Goal: Task Accomplishment & Management: Manage account settings

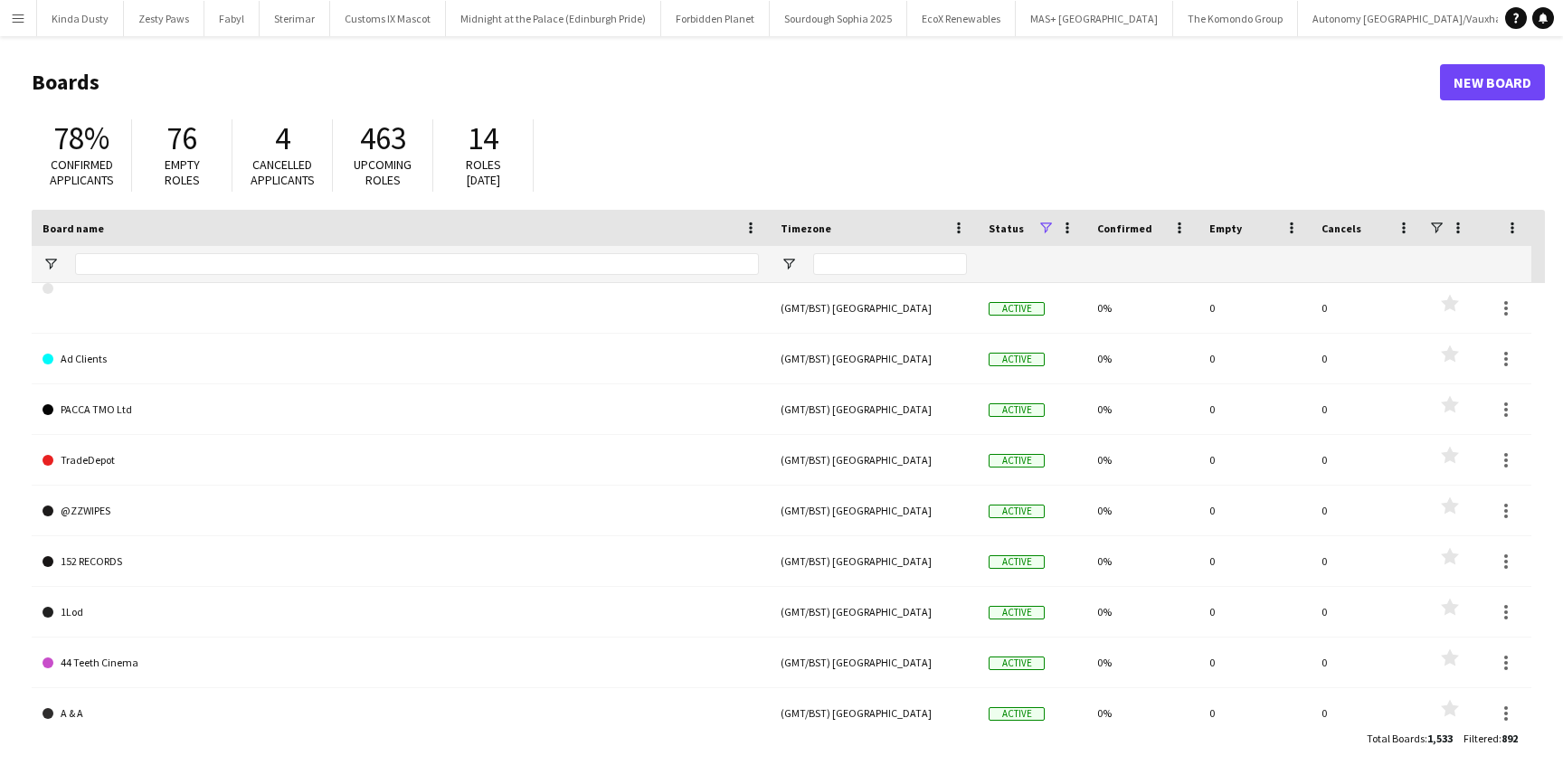
click at [7, 15] on button "Menu" at bounding box center [18, 18] width 37 height 37
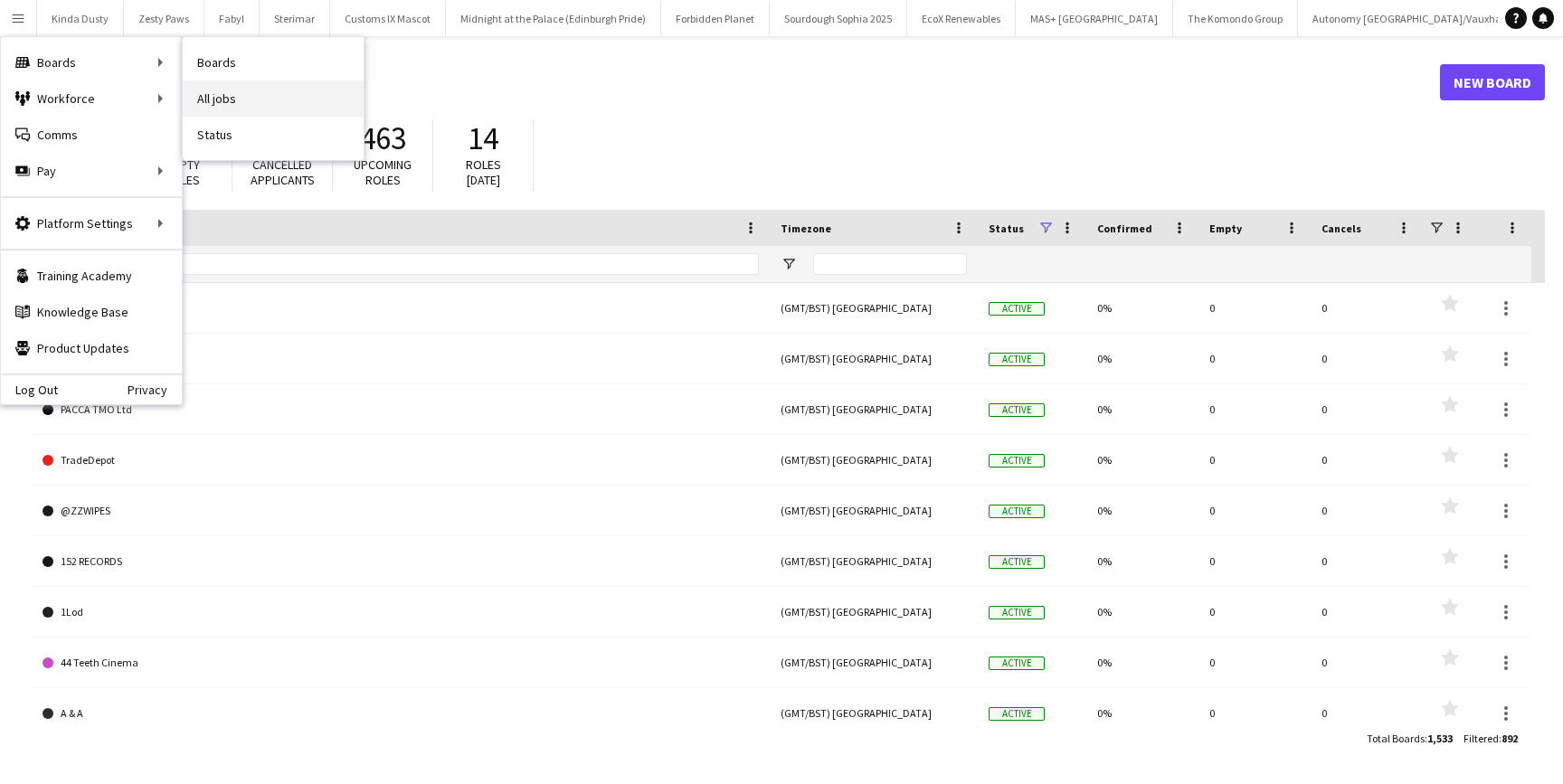
click at [258, 97] on link "All jobs" at bounding box center [273, 99] width 181 height 37
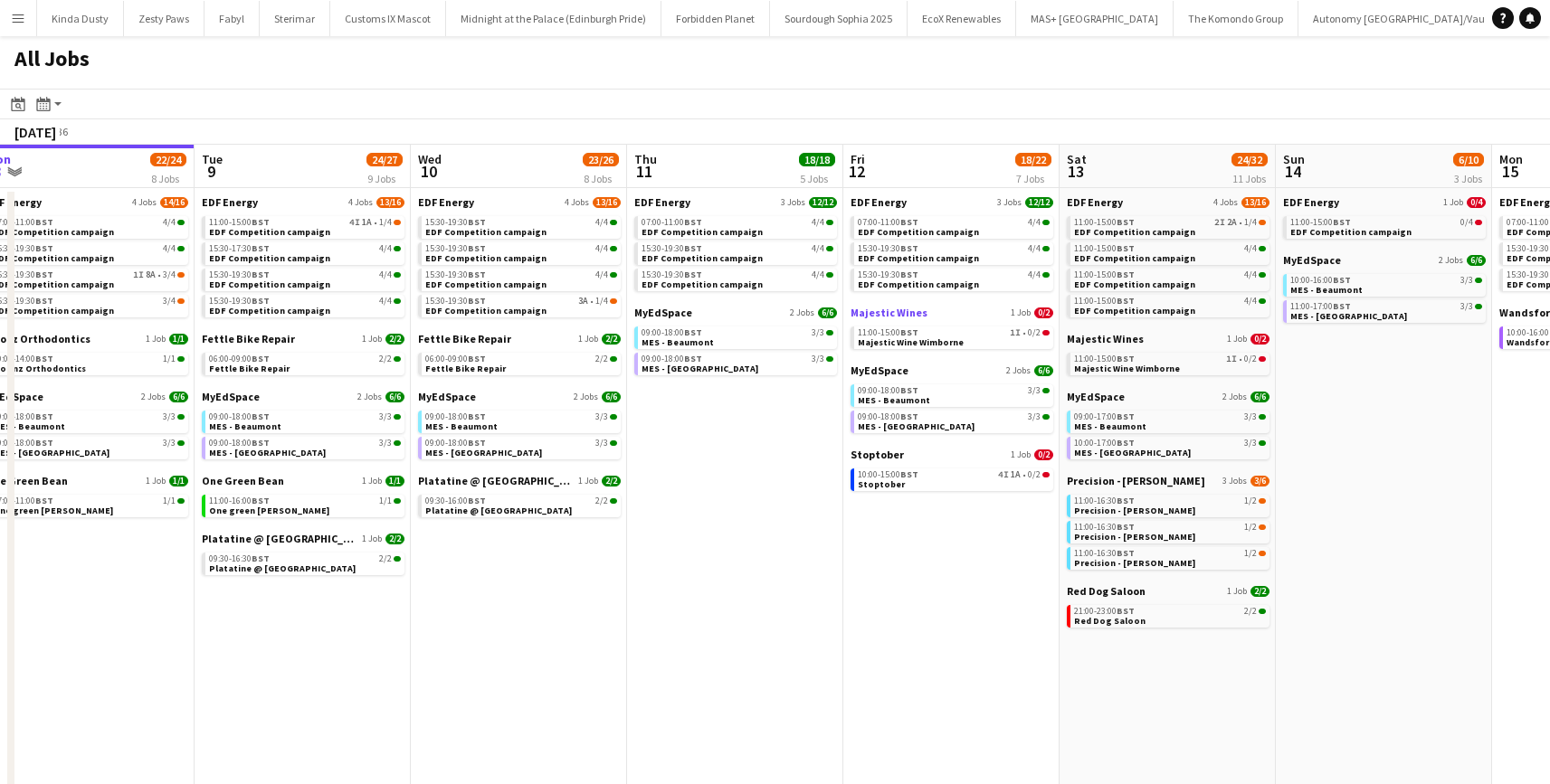
scroll to position [0, 653]
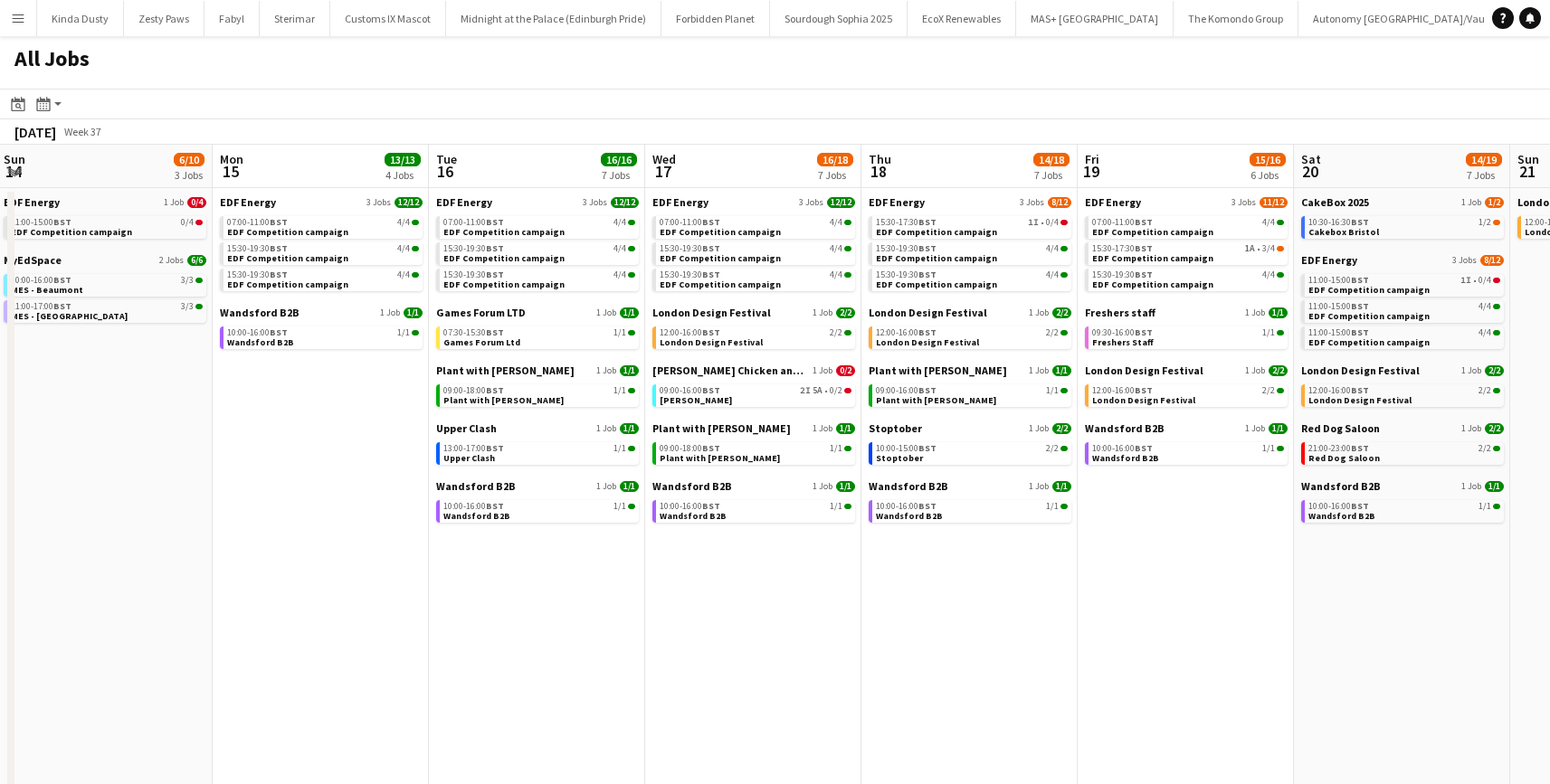
click at [21, 12] on app-icon "Menu" at bounding box center [18, 18] width 15 height 15
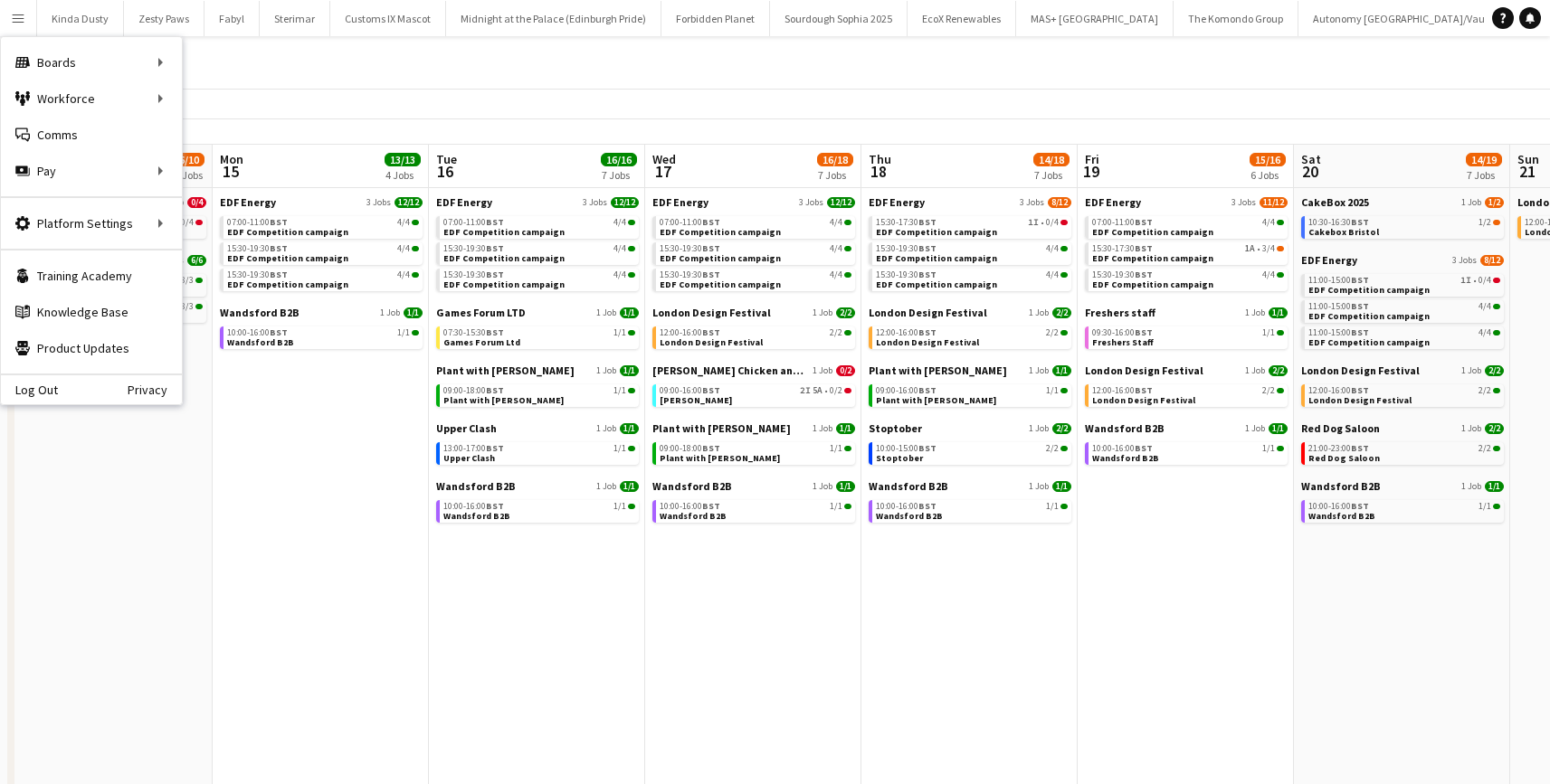
click at [611, 99] on app-toolbar "Date picker SEP 2025 SEP 2025 Monday M Tuesday T Wednesday W Thursday T Friday …" at bounding box center [775, 104] width 1550 height 31
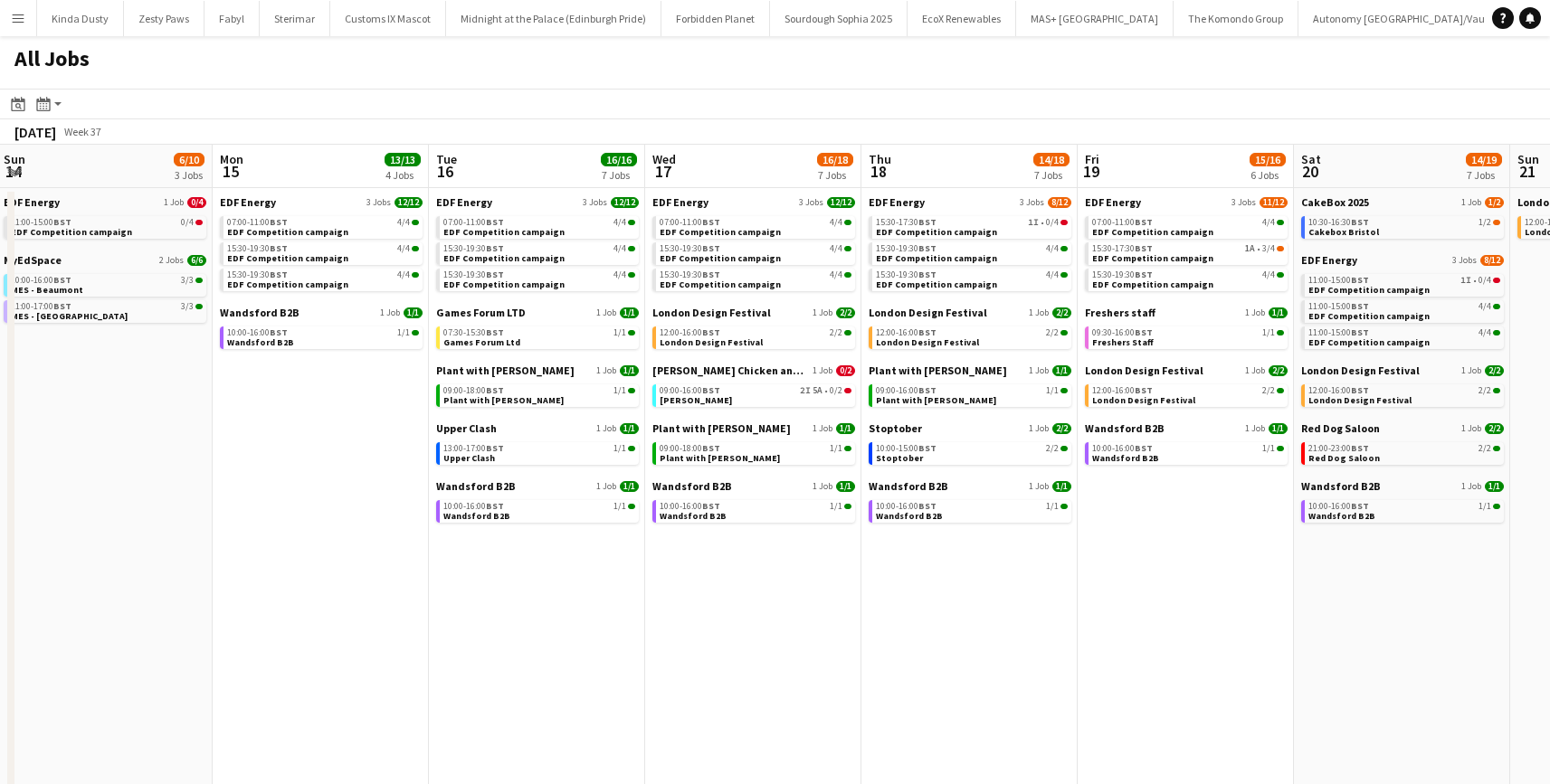
click at [611, 99] on app-toolbar "Date picker SEP 2025 SEP 2025 Monday M Tuesday T Wednesday W Thursday T Friday …" at bounding box center [775, 104] width 1550 height 31
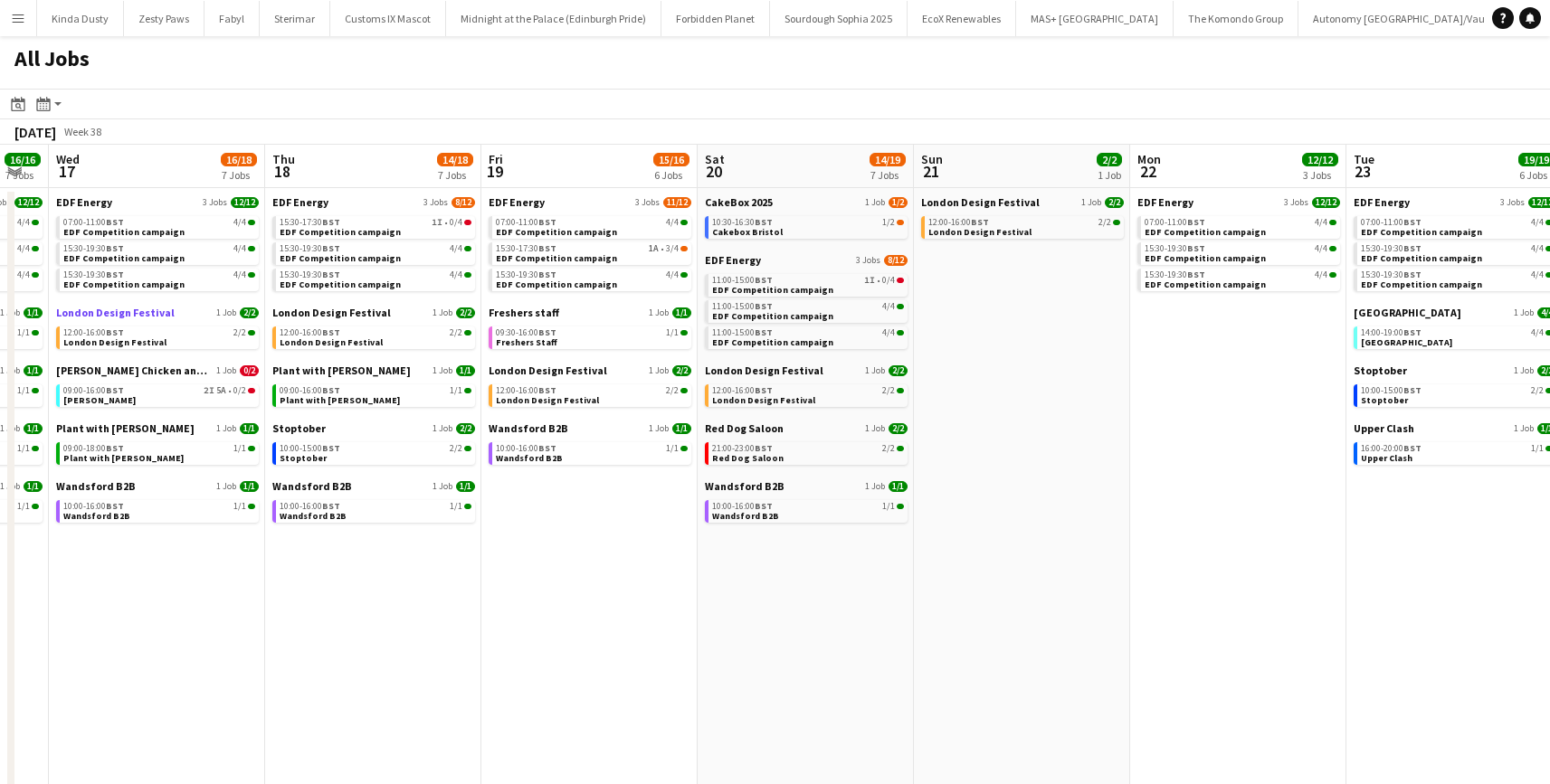
scroll to position [0, 423]
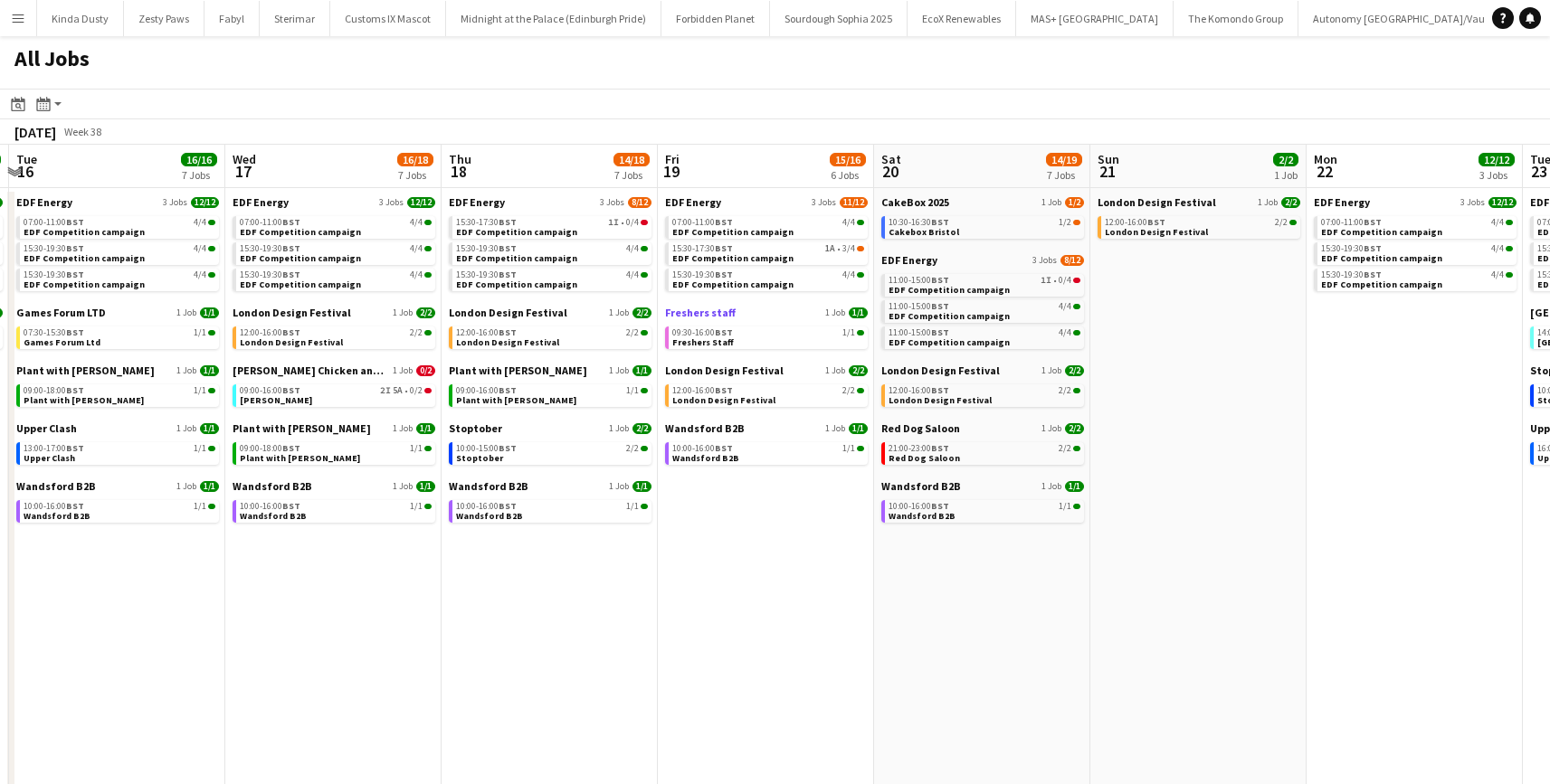
click at [688, 311] on span "Freshers staff" at bounding box center [700, 313] width 70 height 14
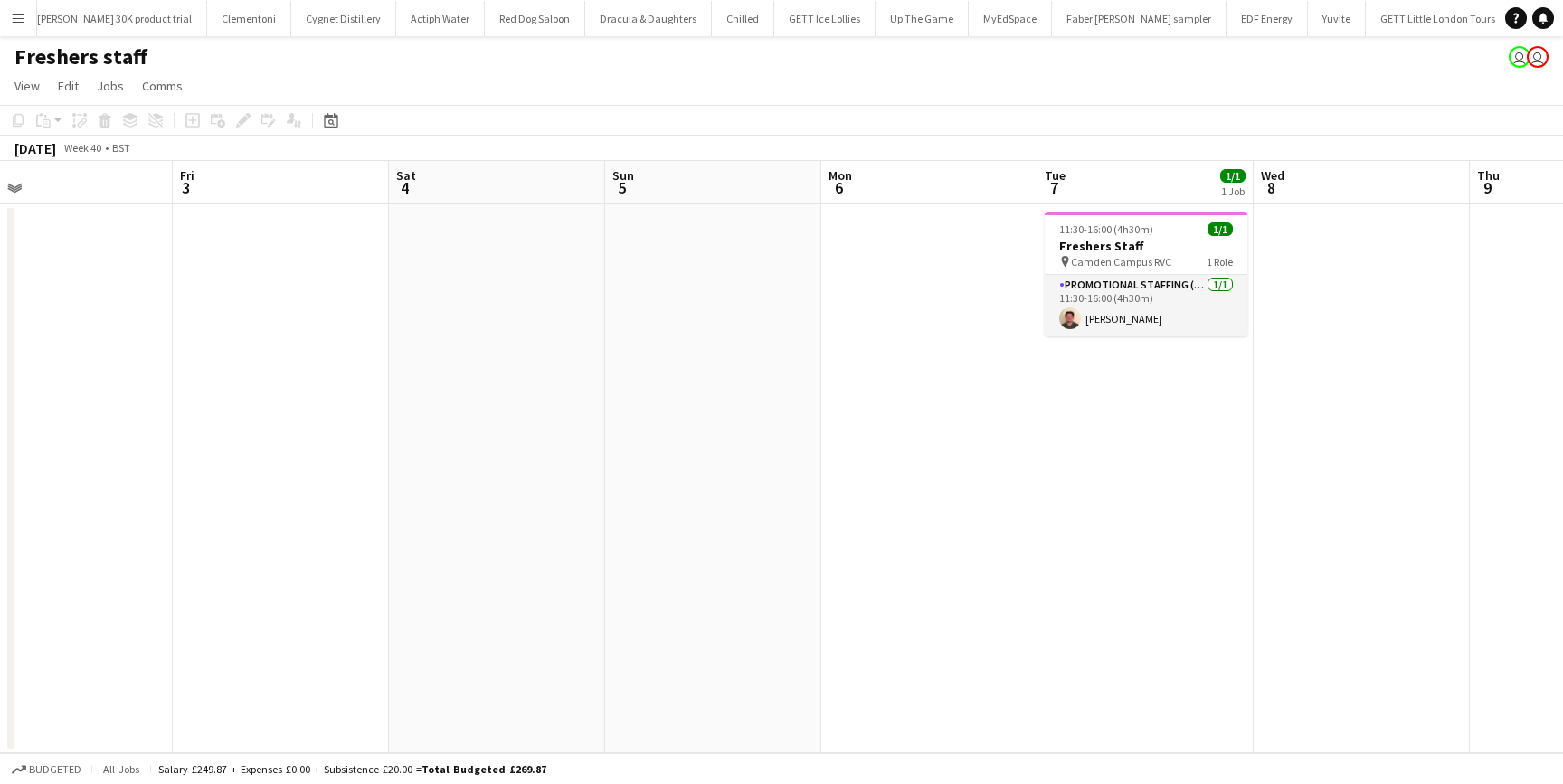
scroll to position [0, 694]
click at [1086, 249] on h3 "Freshers Staff" at bounding box center [1144, 246] width 203 height 16
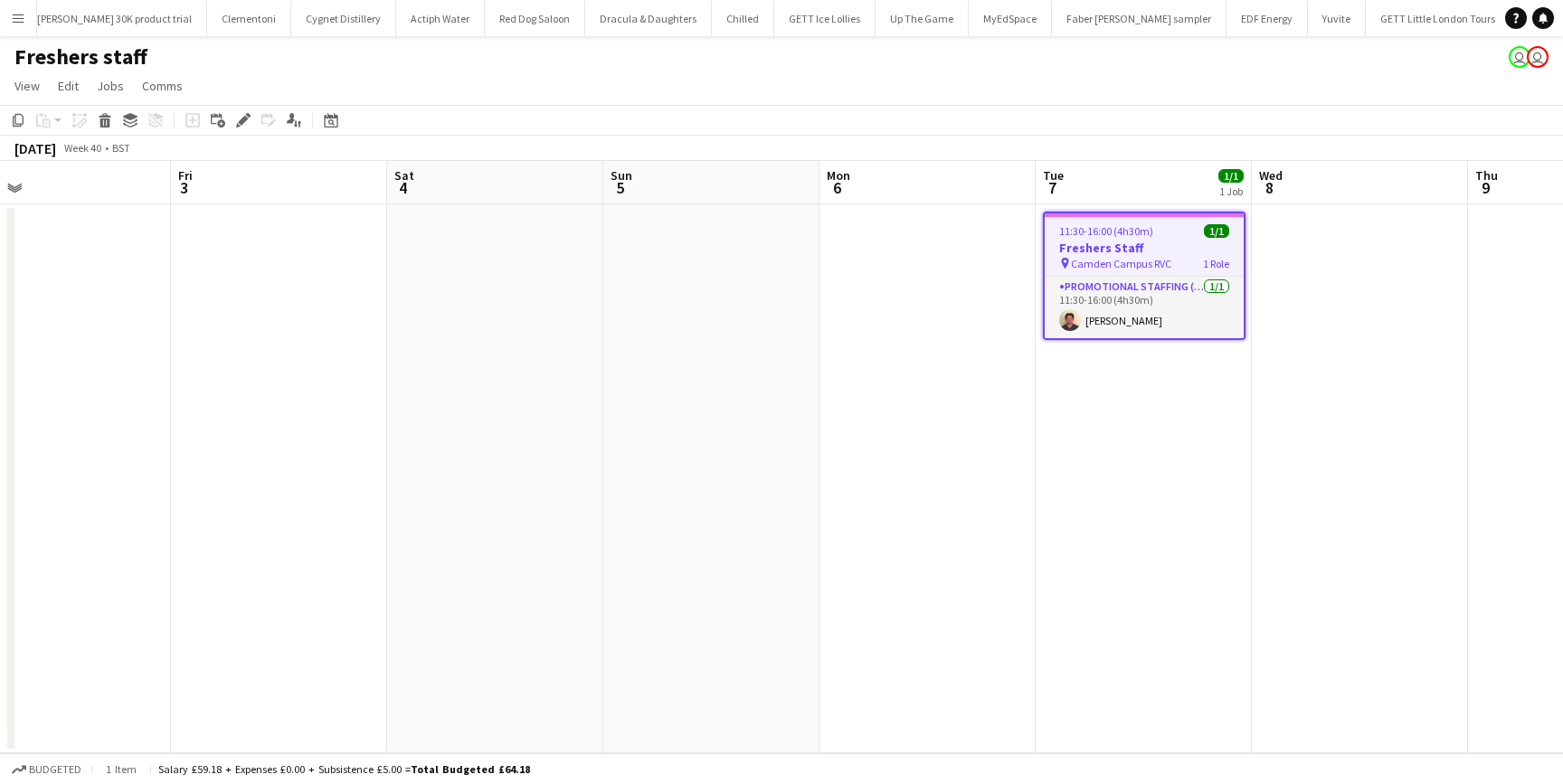
click at [967, 276] on app-date-cell at bounding box center [928, 479] width 217 height 549
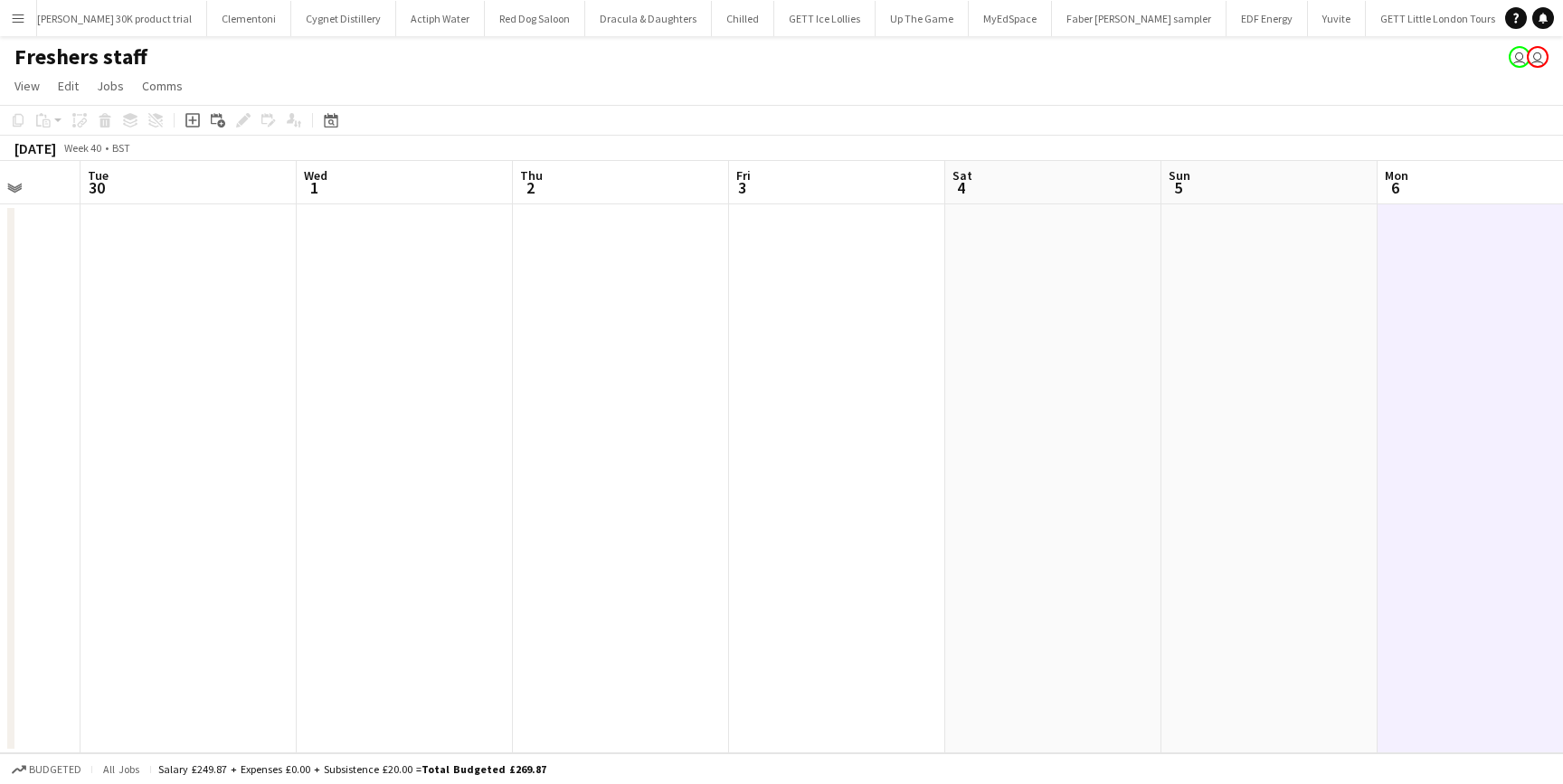
scroll to position [0, 560]
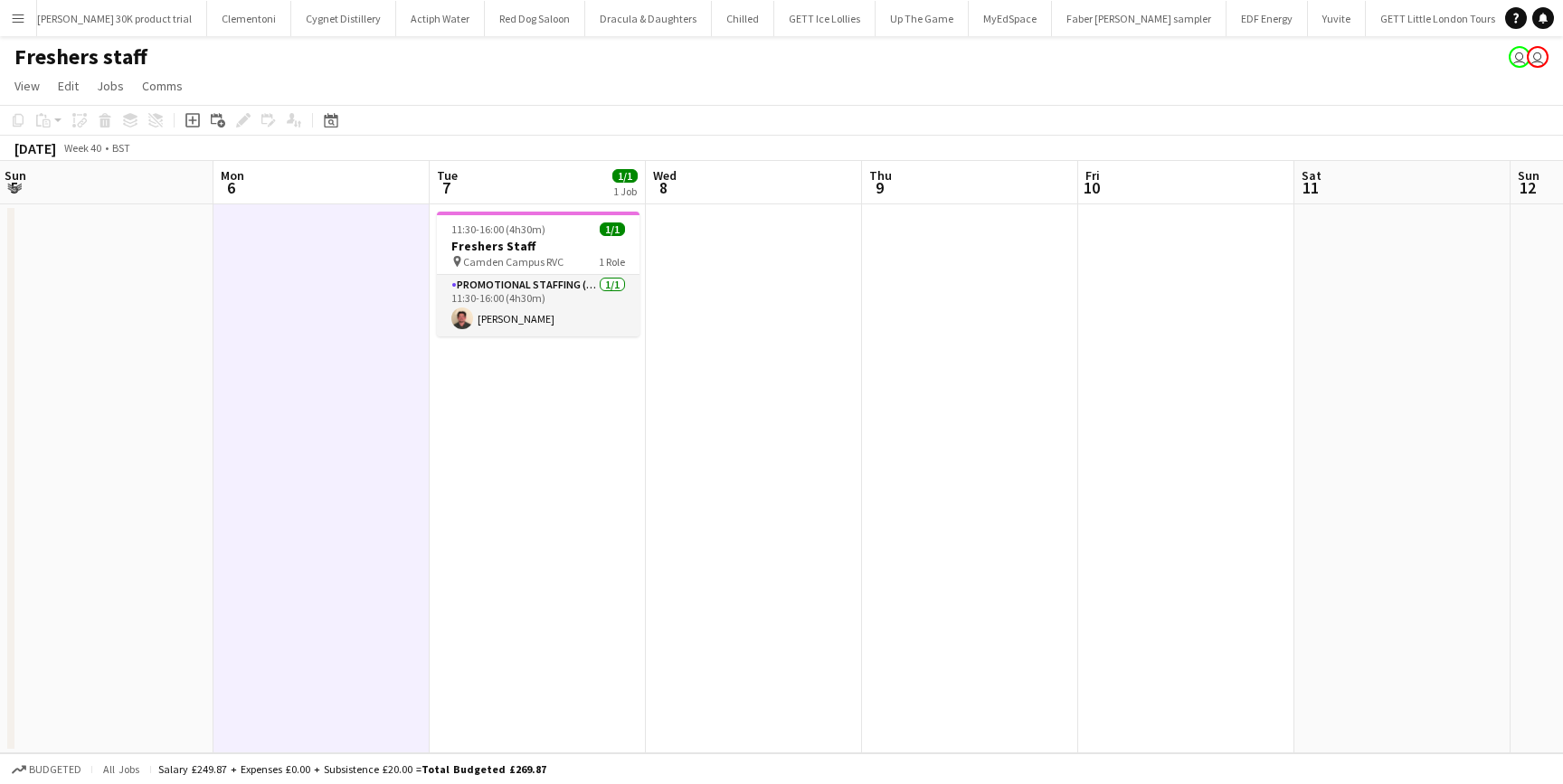
click at [994, 502] on app-date-cell at bounding box center [970, 479] width 217 height 549
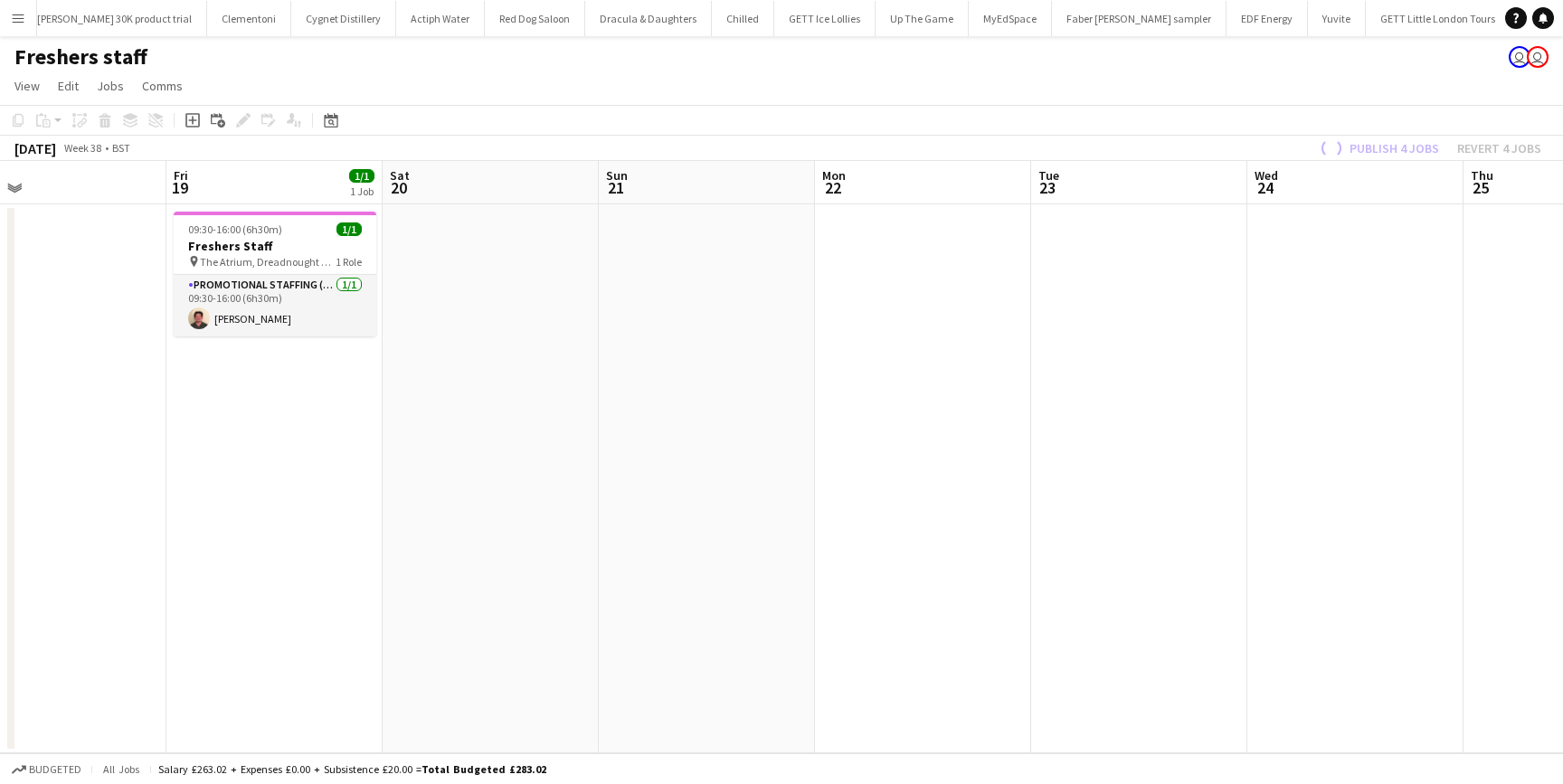
scroll to position [0, 482]
click at [239, 321] on app-card-role "Promotional Staffing (Brand Ambassadors) [DATE] 09:30-16:00 (6h30m) [PERSON_NAM…" at bounding box center [276, 305] width 203 height 61
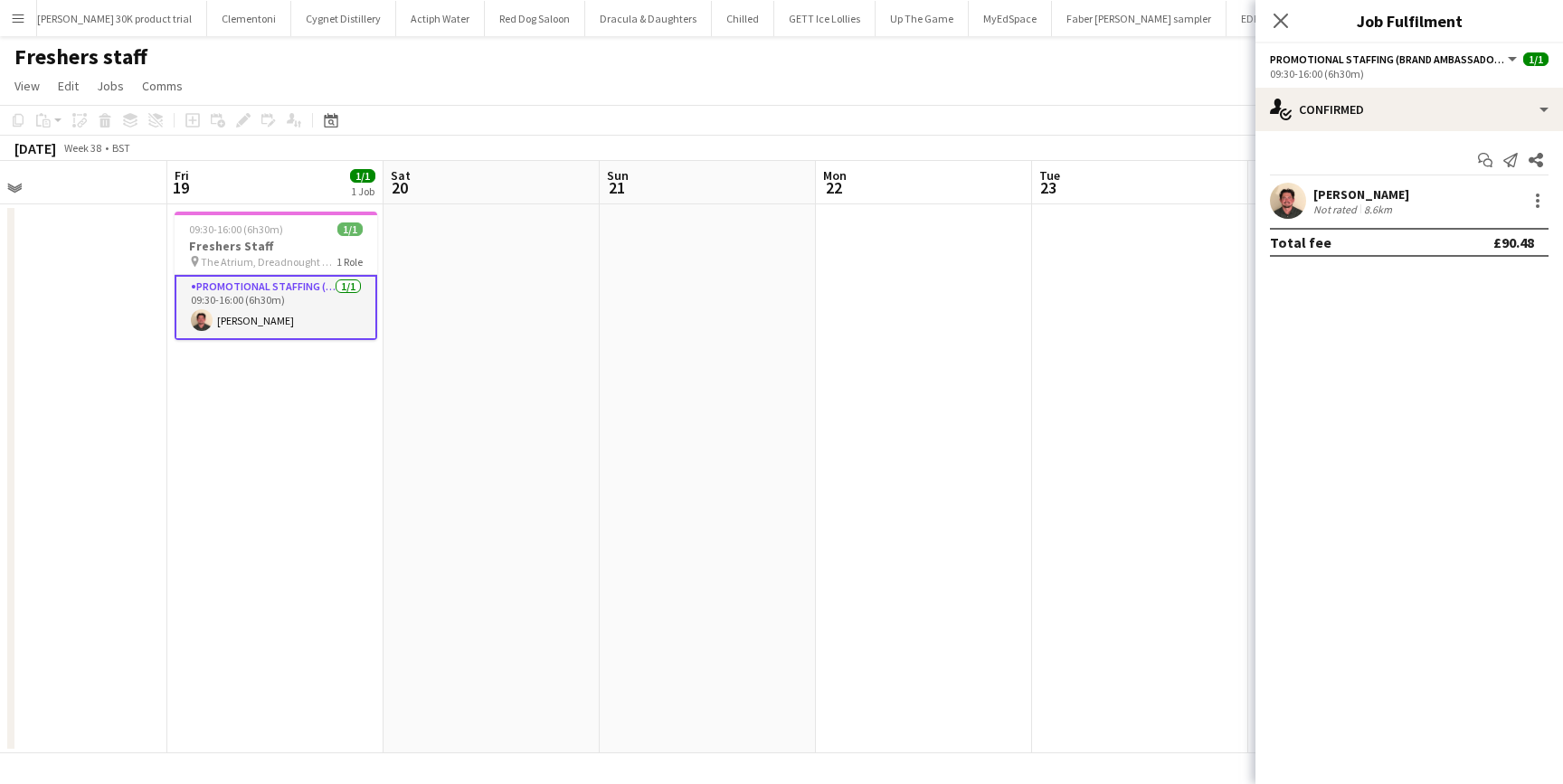
click at [1289, 196] on app-user-avatar at bounding box center [1289, 201] width 37 height 37
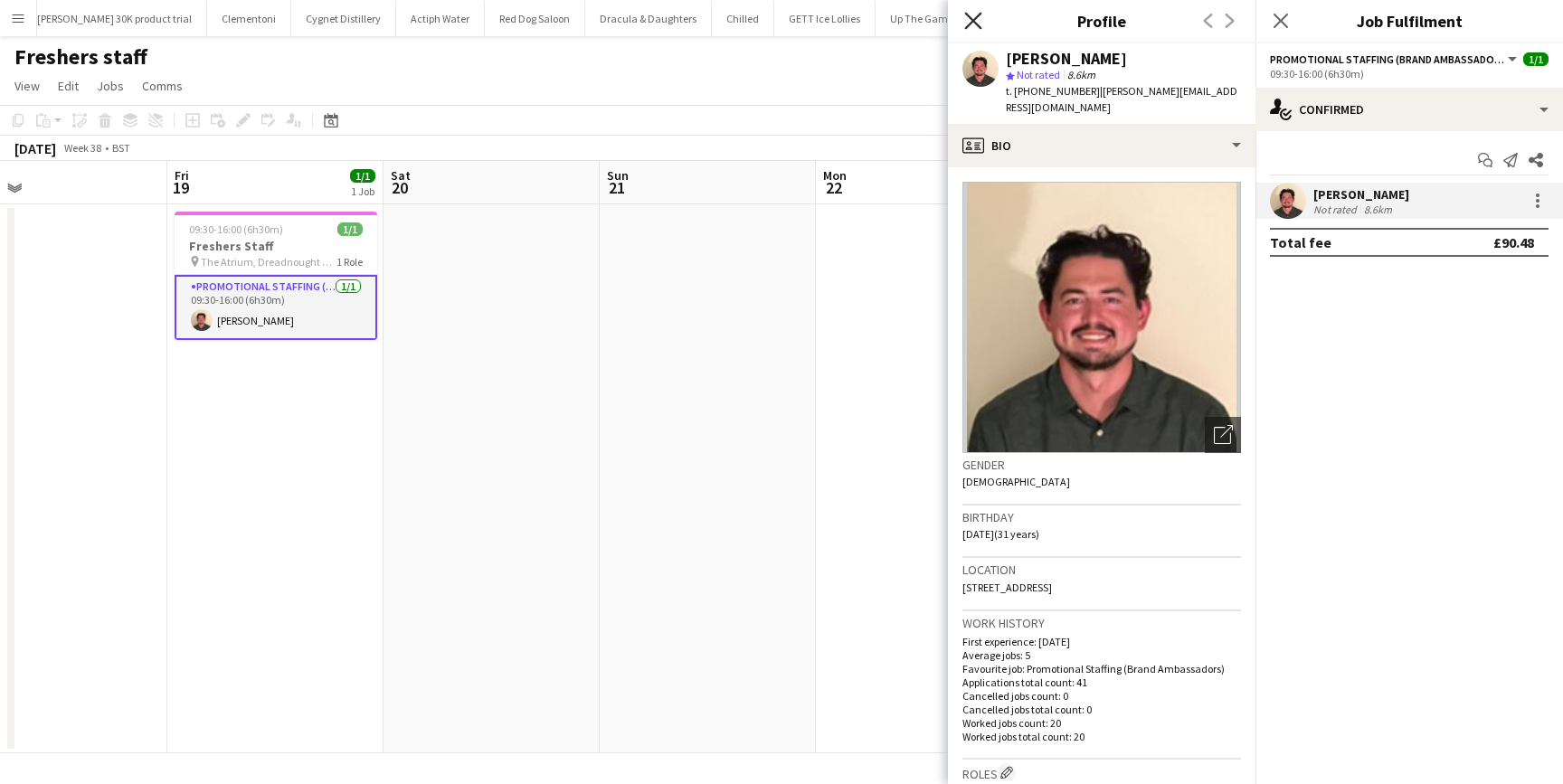
click at [973, 25] on icon "Close pop-in" at bounding box center [973, 20] width 17 height 17
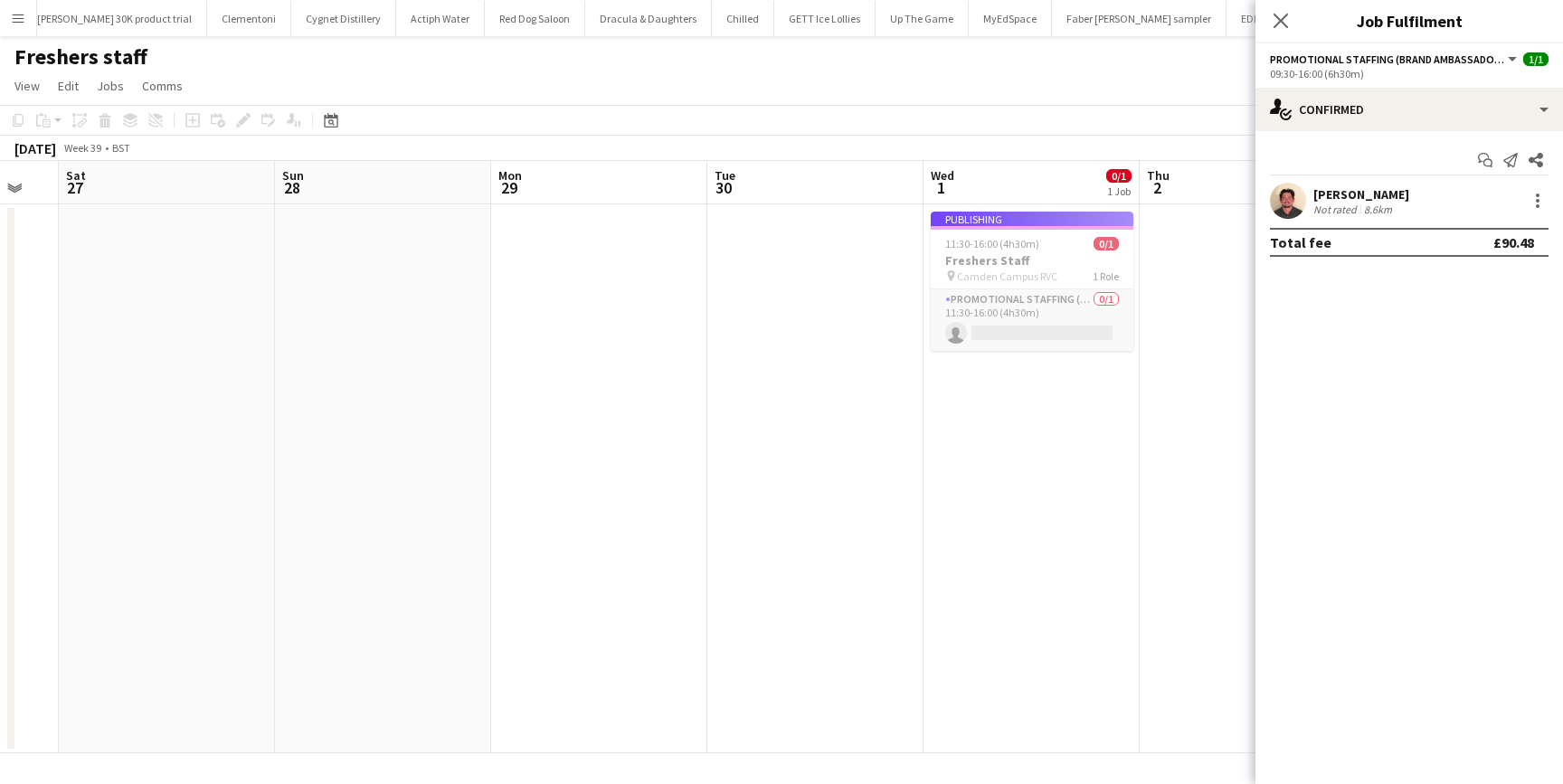
scroll to position [0, 454]
